Goal: Transaction & Acquisition: Obtain resource

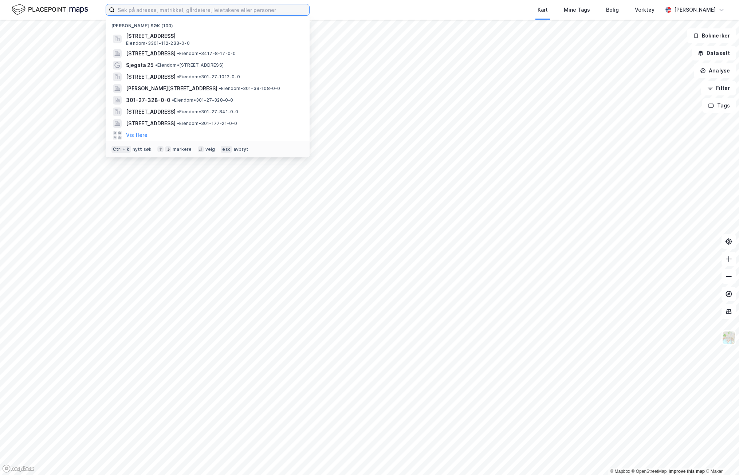
click at [212, 12] on input at bounding box center [212, 9] width 194 height 11
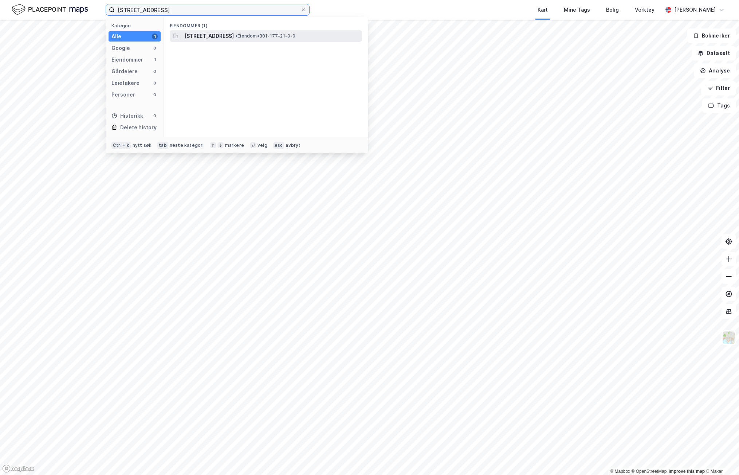
type input "[STREET_ADDRESS]"
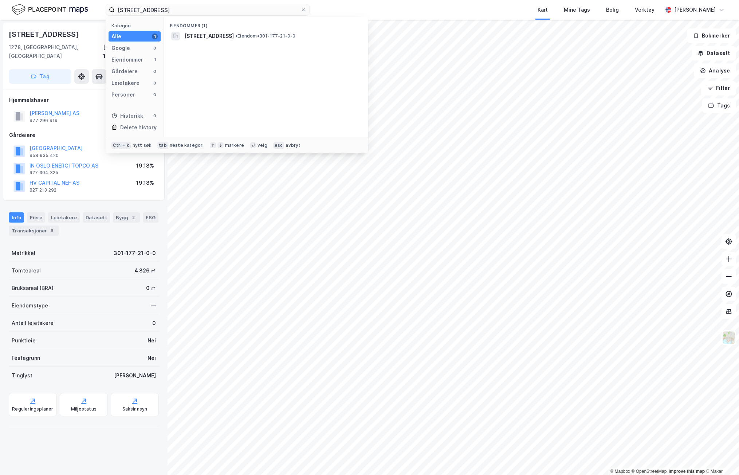
click at [86, 30] on div "[STREET_ADDRESS]" at bounding box center [84, 34] width 150 height 12
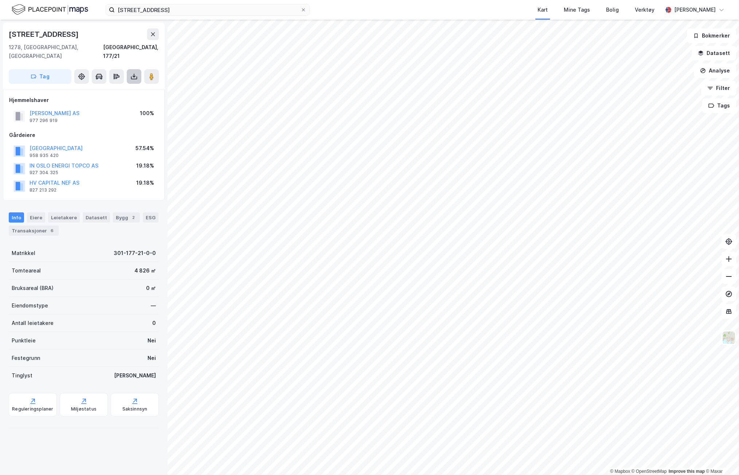
click at [133, 71] on button at bounding box center [134, 76] width 15 height 15
click at [124, 85] on div "Last ned grunnbok" at bounding box center [103, 91] width 78 height 12
